Goal: Information Seeking & Learning: Learn about a topic

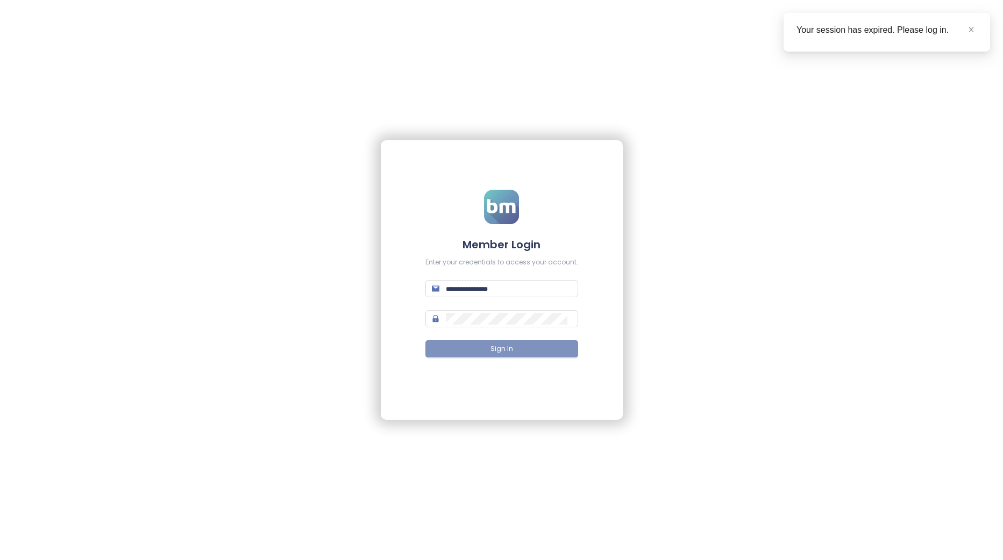
type input "**********"
click at [558, 353] on button "Sign In" at bounding box center [501, 348] width 153 height 17
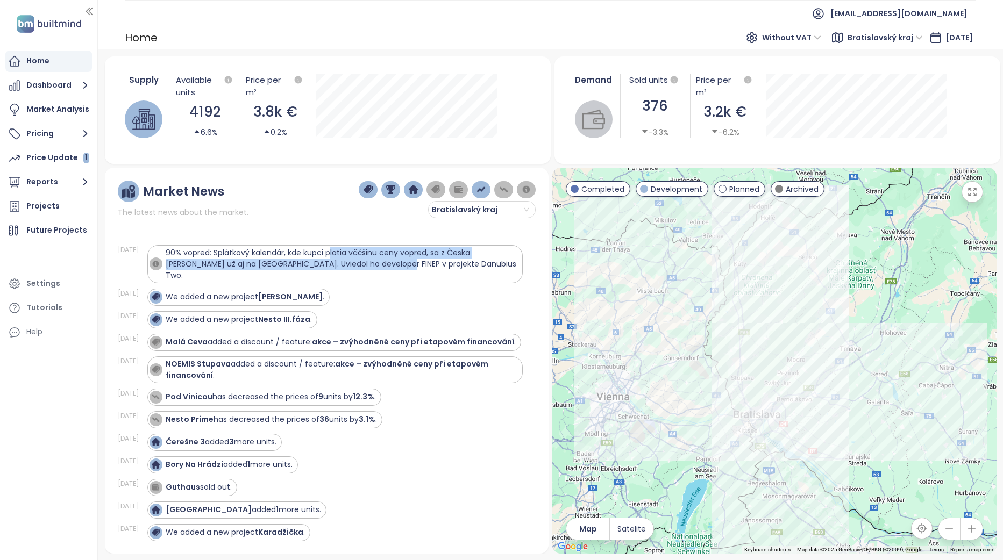
drag, startPoint x: 332, startPoint y: 255, endPoint x: 356, endPoint y: 263, distance: 26.2
click at [356, 263] on span "90% vopred: Splátkový kalendár, kde kupci platia väčšinu ceny vopred, sa z Česk…" at bounding box center [341, 263] width 351 height 33
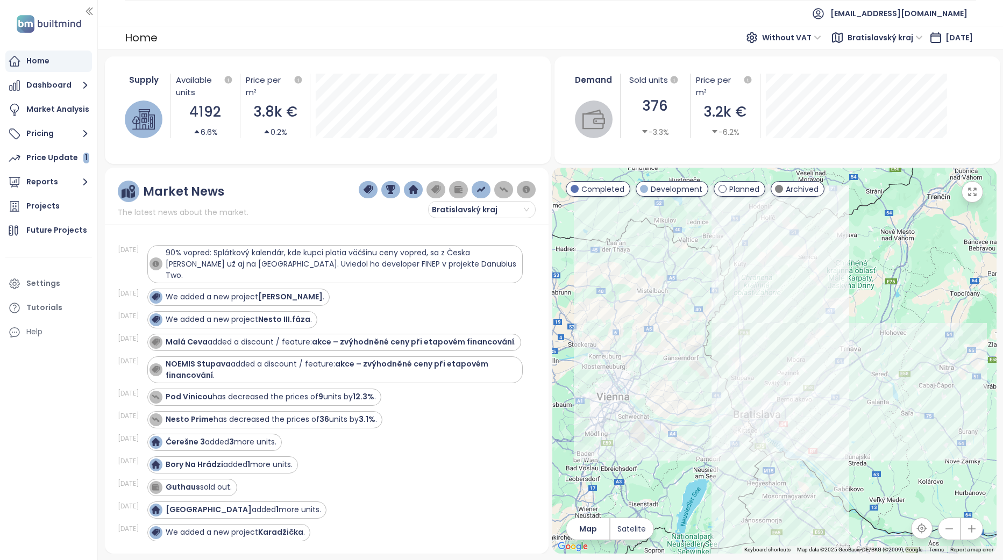
drag, startPoint x: 356, startPoint y: 263, endPoint x: 378, endPoint y: 273, distance: 23.9
click at [378, 273] on div "Aug 19, 25 90% vopred: Splátkový kalendár, kde kupci platia väčšinu ceny vopred…" at bounding box center [320, 264] width 405 height 44
click at [368, 291] on div "We added a new project Eden rezort ." at bounding box center [334, 297] width 375 height 17
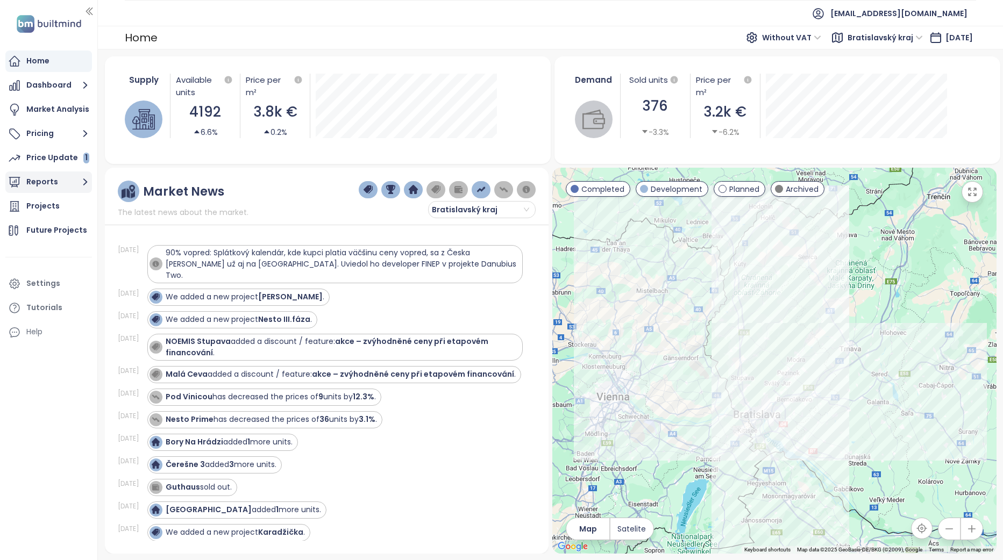
click at [53, 183] on button "Reports" at bounding box center [48, 182] width 87 height 22
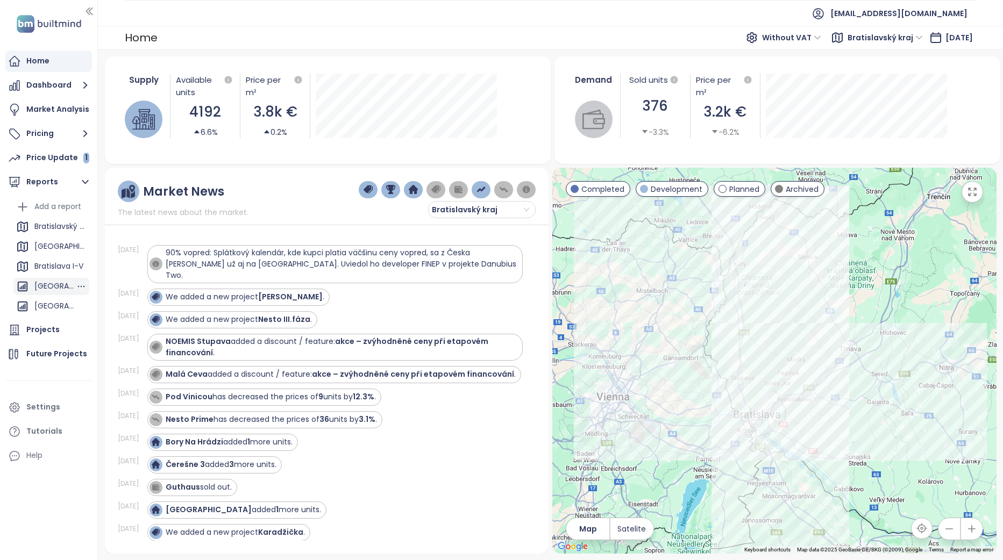
click at [58, 289] on div "[GEOGRAPHIC_DATA]" at bounding box center [54, 286] width 41 height 13
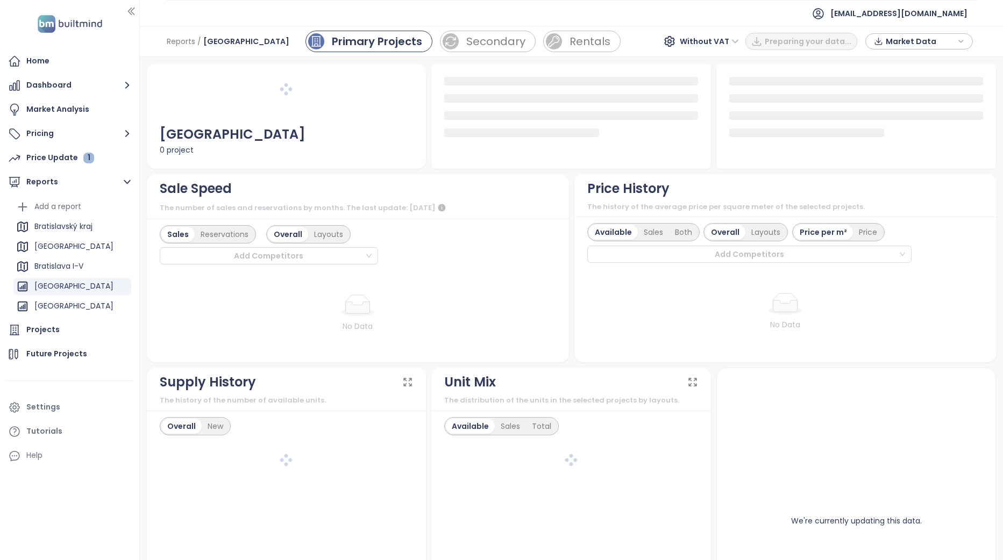
drag, startPoint x: 98, startPoint y: 270, endPoint x: 140, endPoint y: 275, distance: 42.2
click at [140, 275] on div at bounding box center [138, 280] width 5 height 560
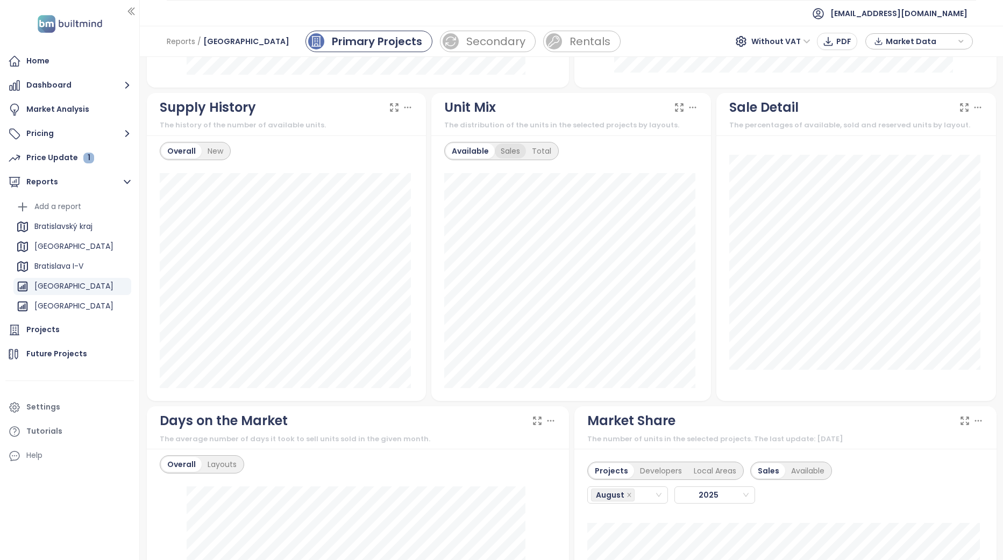
scroll to position [376, 0]
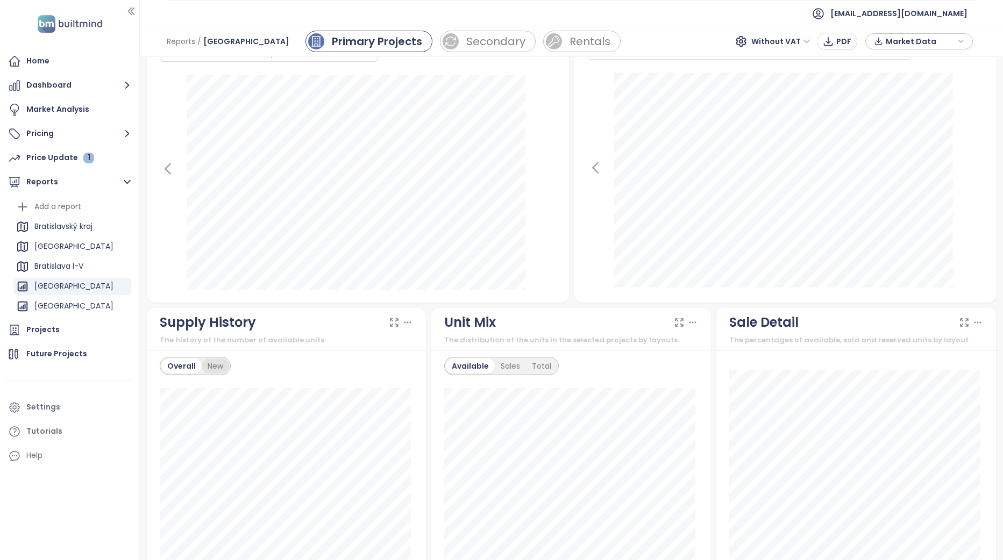
click at [220, 367] on div "New" at bounding box center [215, 366] width 27 height 15
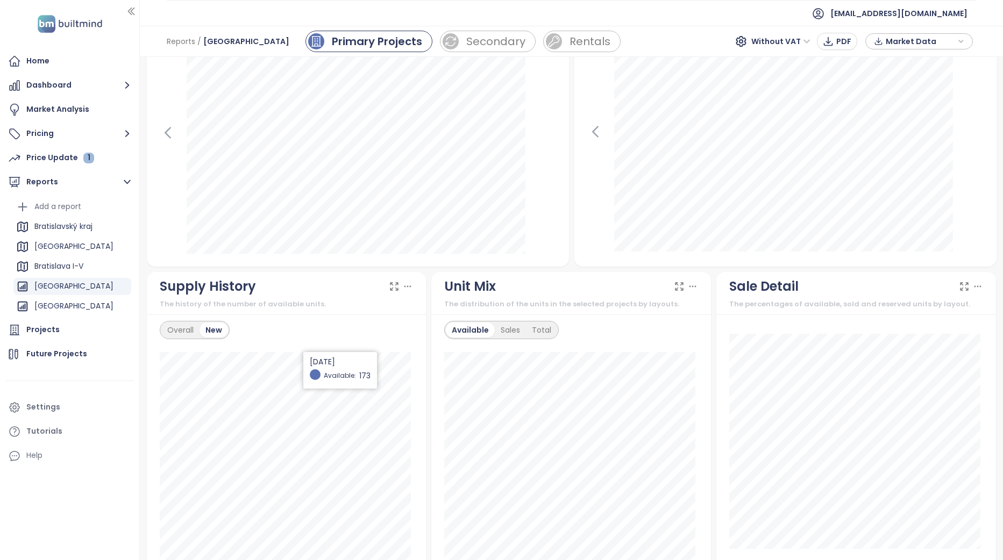
scroll to position [430, 0]
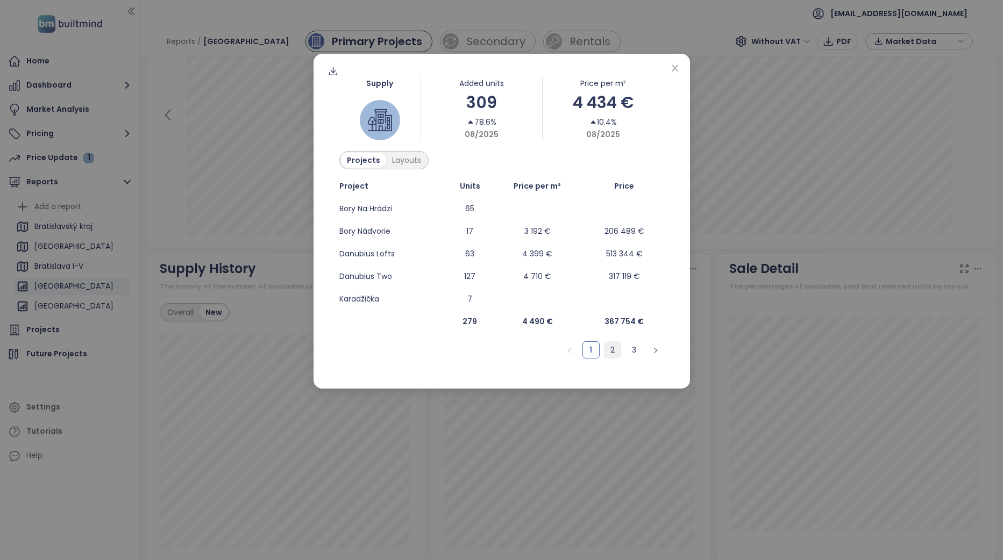
click at [611, 353] on link "2" at bounding box center [612, 350] width 16 height 16
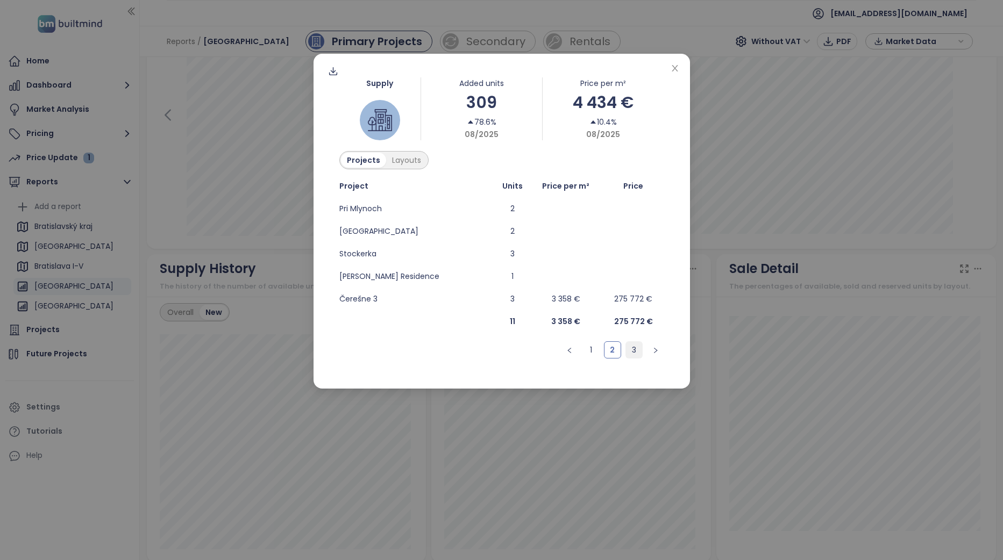
click at [633, 351] on link "3" at bounding box center [634, 350] width 16 height 16
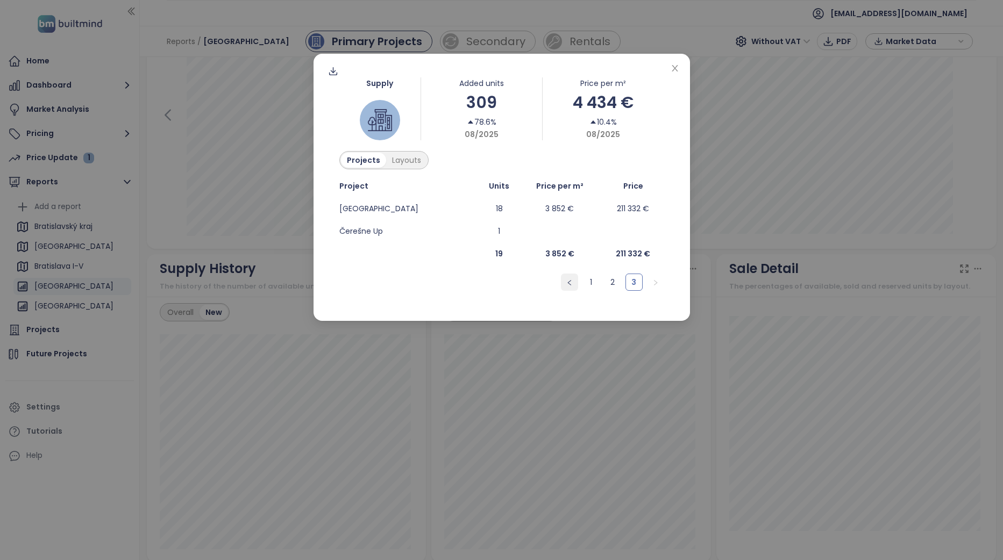
click at [569, 284] on icon "left" at bounding box center [568, 282] width 3 height 5
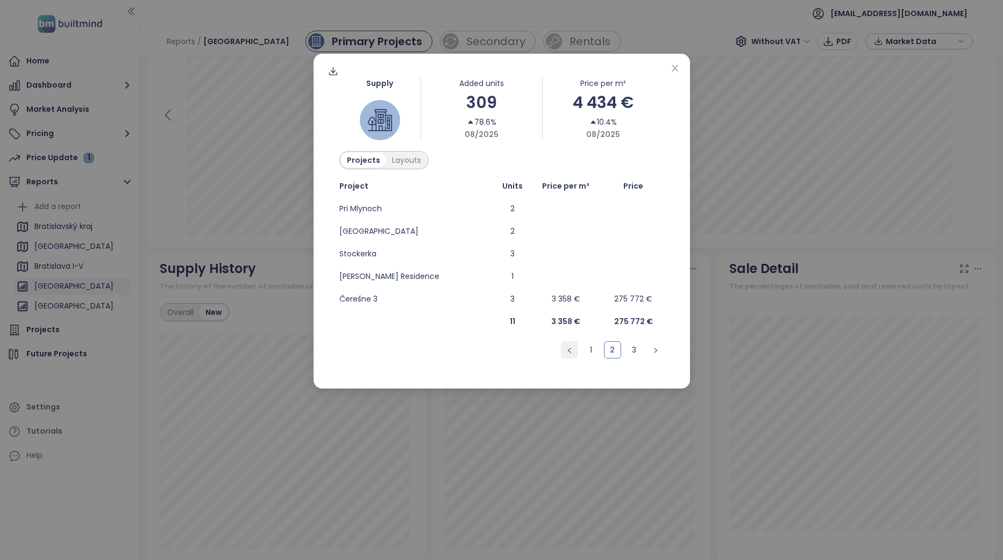
click at [567, 349] on icon "left" at bounding box center [569, 350] width 6 height 6
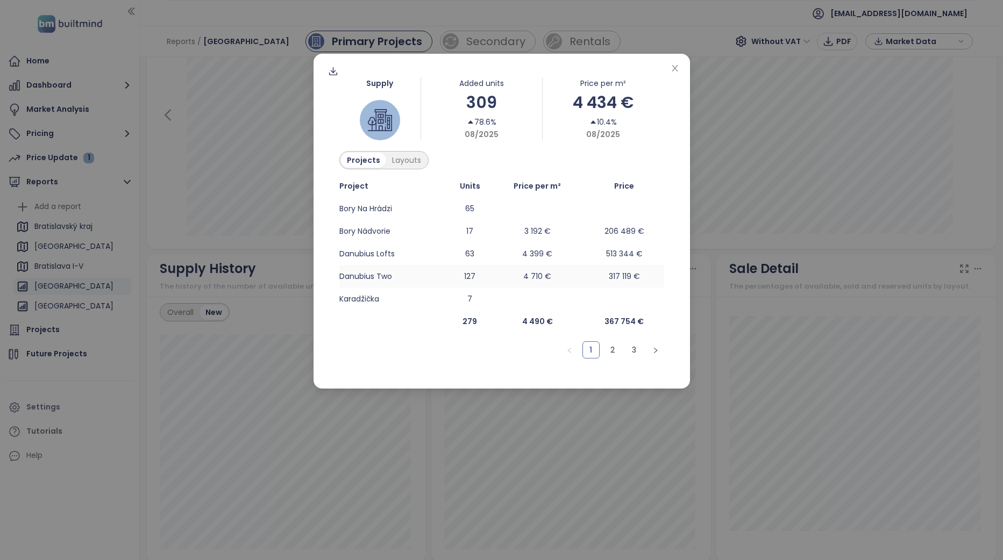
click at [474, 270] on td "127" at bounding box center [469, 276] width 41 height 23
click at [674, 73] on span "Close" at bounding box center [675, 69] width 12 height 12
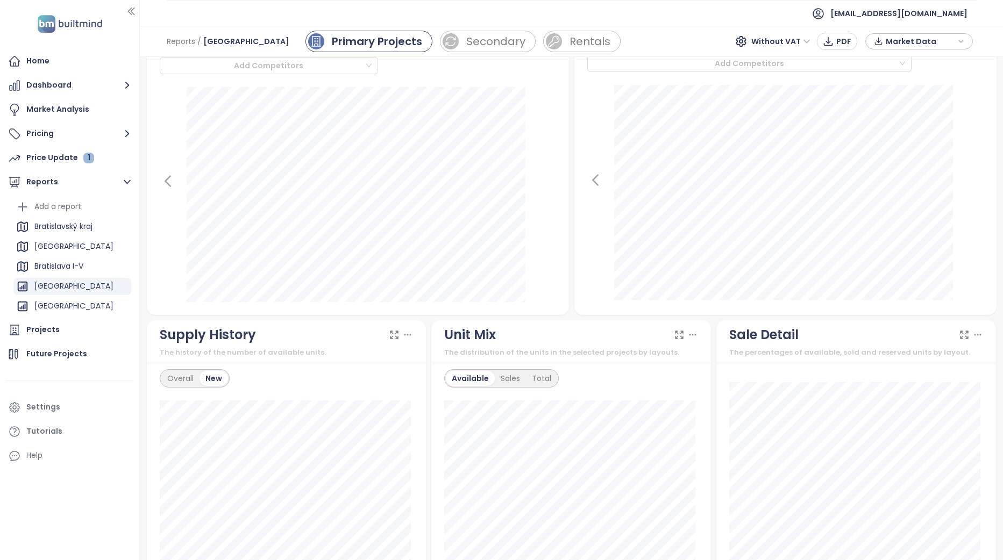
scroll to position [161, 0]
